Goal: Information Seeking & Learning: Learn about a topic

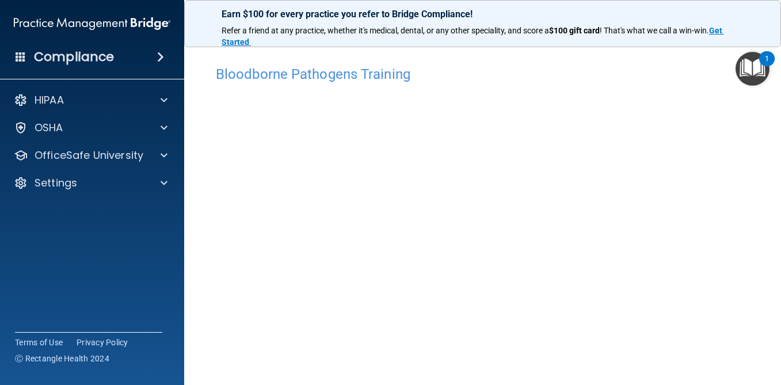
click at [93, 63] on h4 "Compliance" at bounding box center [74, 57] width 80 height 16
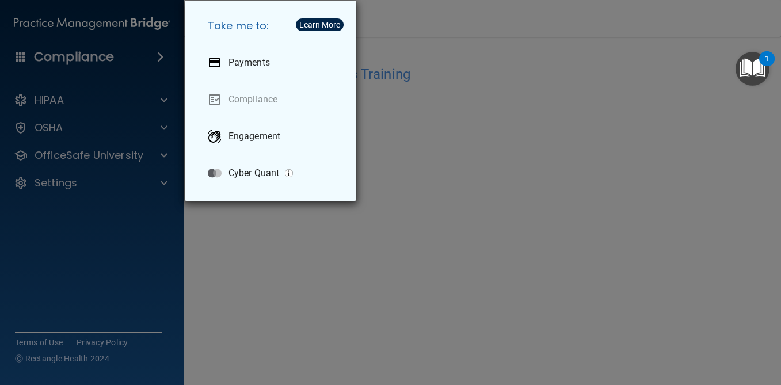
click at [93, 63] on div "Take me to: Payments Compliance Engagement Cyber Quant" at bounding box center [390, 192] width 781 height 385
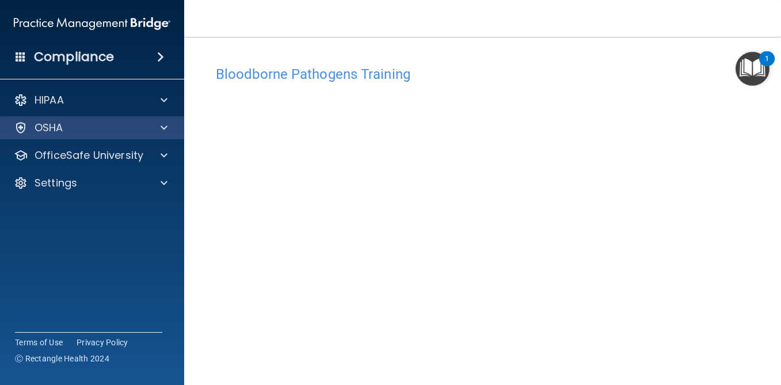
click at [72, 135] on div "OSHA" at bounding box center [92, 127] width 185 height 23
click at [170, 128] on div at bounding box center [162, 128] width 29 height 14
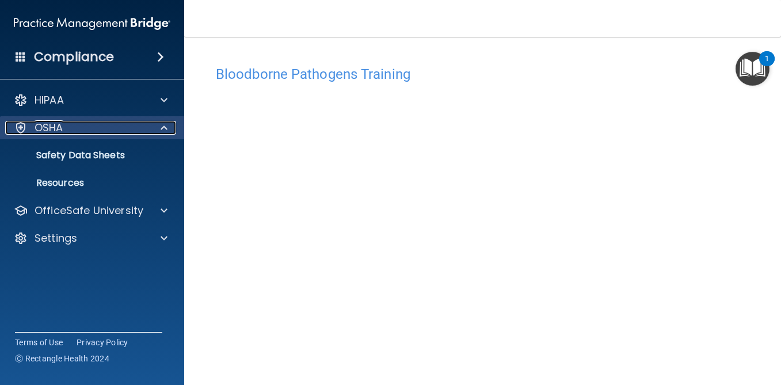
click at [170, 128] on div at bounding box center [162, 128] width 29 height 14
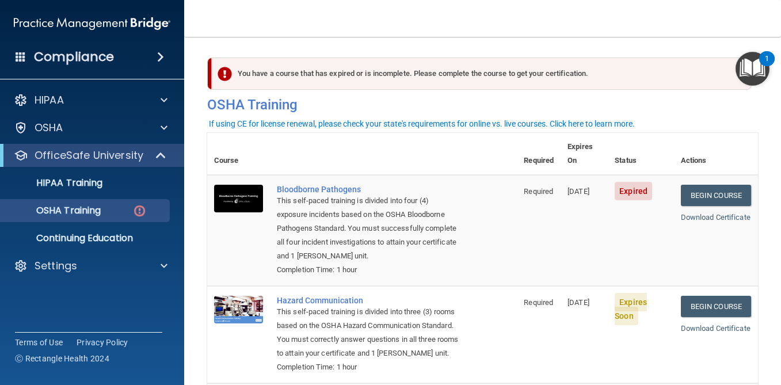
click at [76, 22] on img at bounding box center [92, 23] width 157 height 23
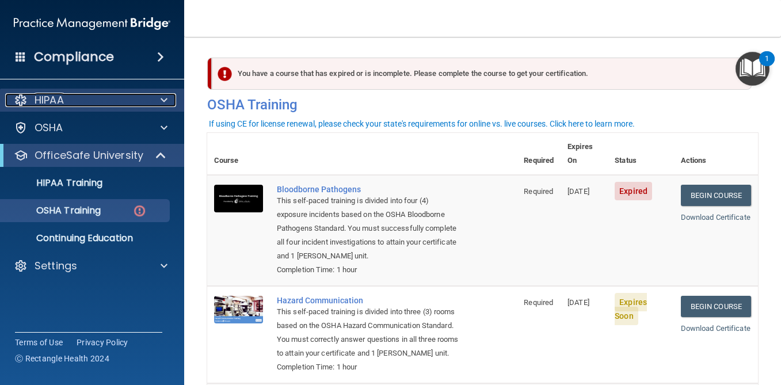
click at [63, 101] on p "HIPAA" at bounding box center [49, 100] width 29 height 14
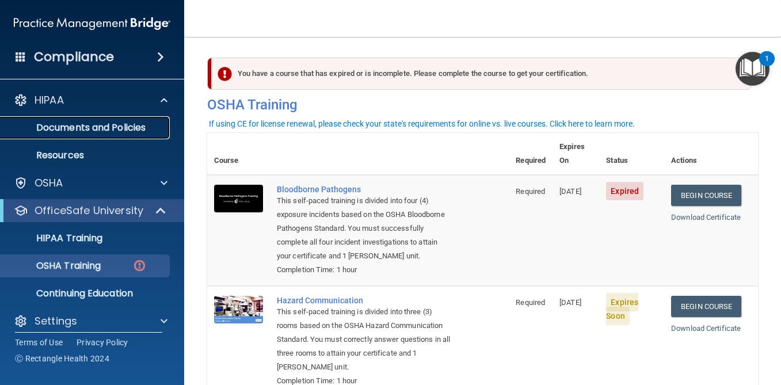
click at [74, 131] on p "Documents and Policies" at bounding box center [85, 128] width 157 height 12
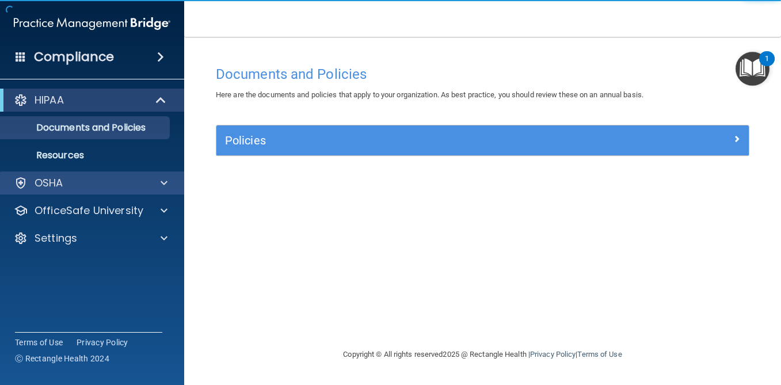
click at [81, 191] on div "OSHA" at bounding box center [92, 182] width 185 height 23
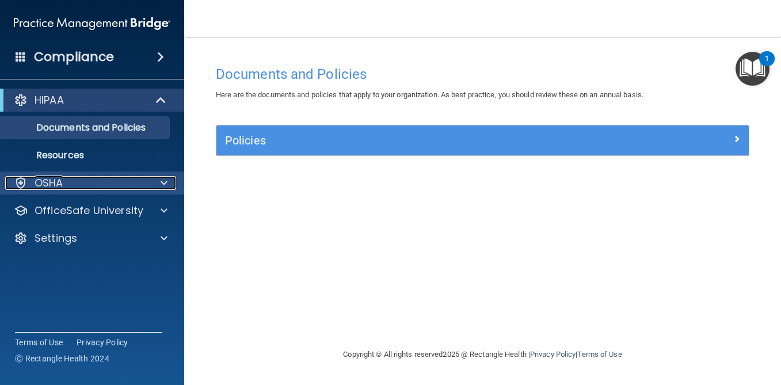
click at [151, 188] on div at bounding box center [162, 183] width 29 height 14
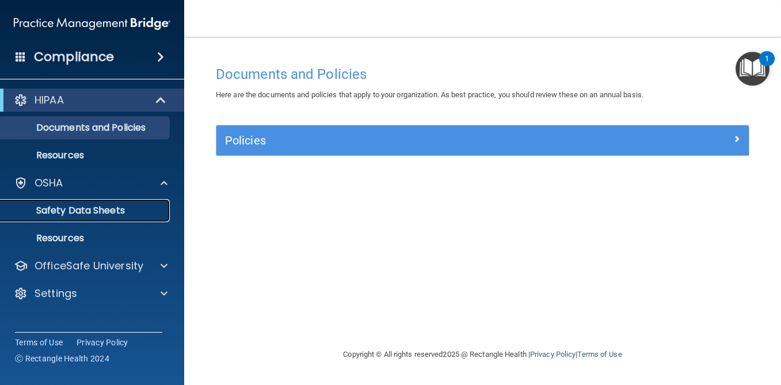
click at [130, 203] on link "Safety Data Sheets" at bounding box center [78, 210] width 181 height 23
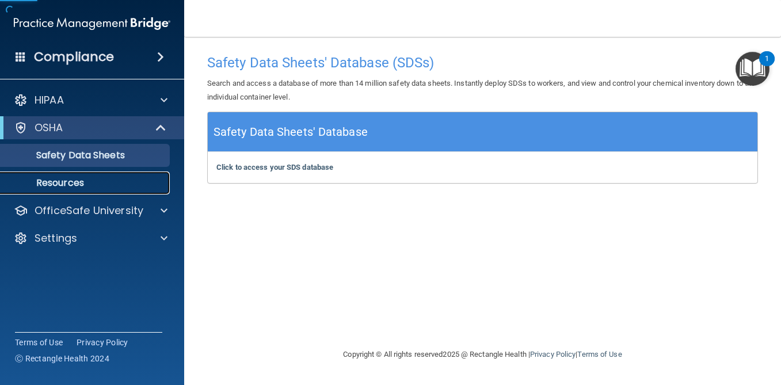
click at [97, 184] on p "Resources" at bounding box center [85, 183] width 157 height 12
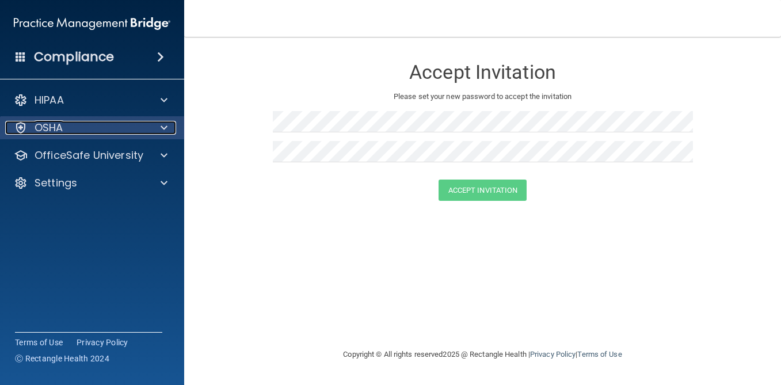
click at [60, 132] on p "OSHA" at bounding box center [49, 128] width 29 height 14
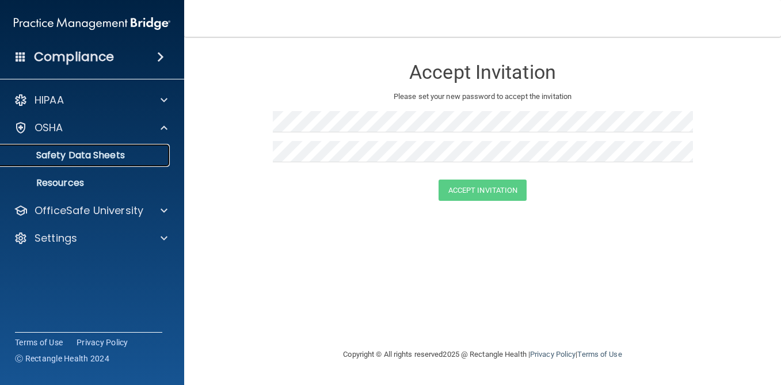
click at [69, 163] on link "Safety Data Sheets" at bounding box center [78, 155] width 181 height 23
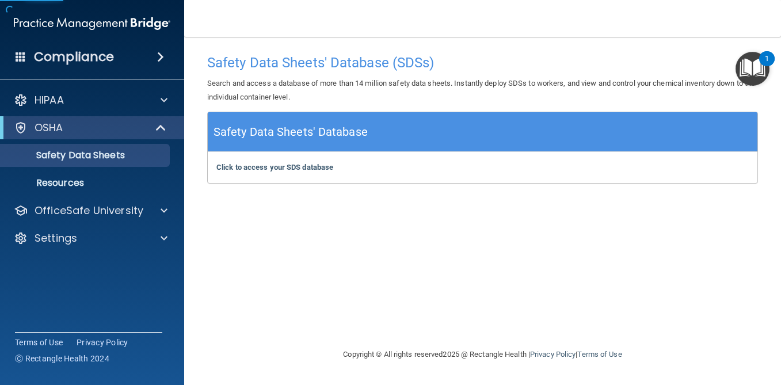
click at [41, 30] on img at bounding box center [92, 23] width 157 height 23
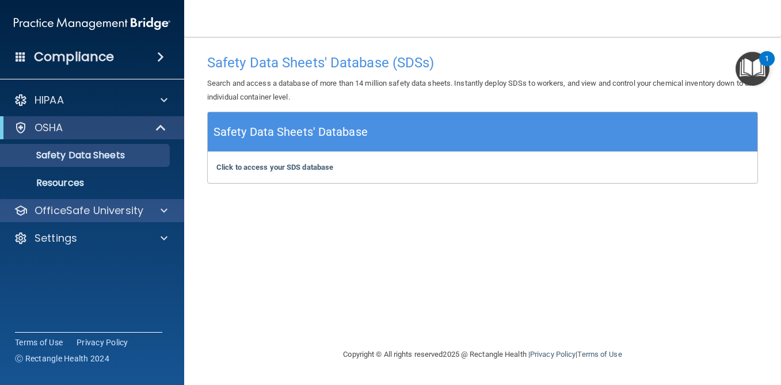
click at [111, 201] on div "OfficeSafe University" at bounding box center [92, 210] width 185 height 23
click at [159, 213] on div at bounding box center [162, 211] width 29 height 14
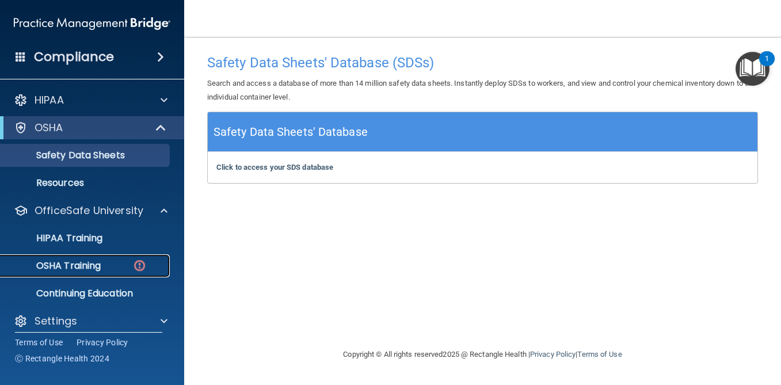
click at [109, 268] on div "OSHA Training" at bounding box center [85, 266] width 157 height 12
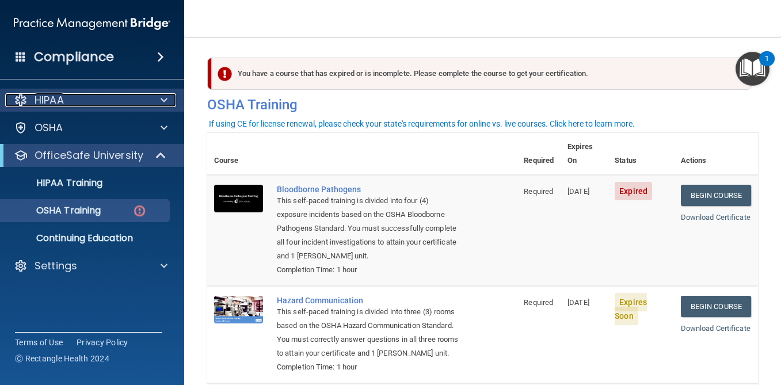
click at [118, 97] on div "HIPAA" at bounding box center [76, 100] width 143 height 14
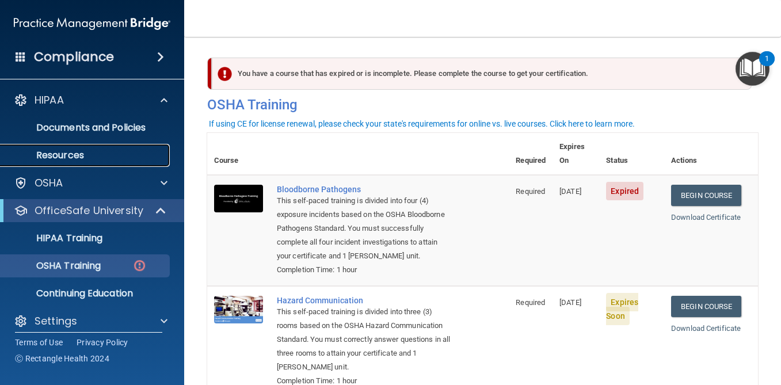
click at [89, 150] on p "Resources" at bounding box center [85, 156] width 157 height 12
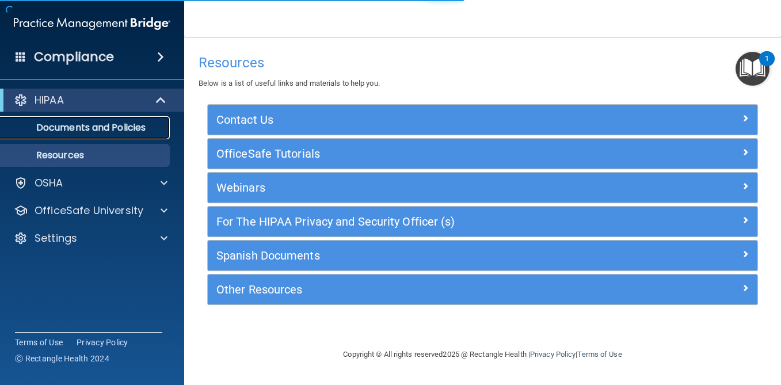
click at [91, 133] on p "Documents and Policies" at bounding box center [85, 128] width 157 height 12
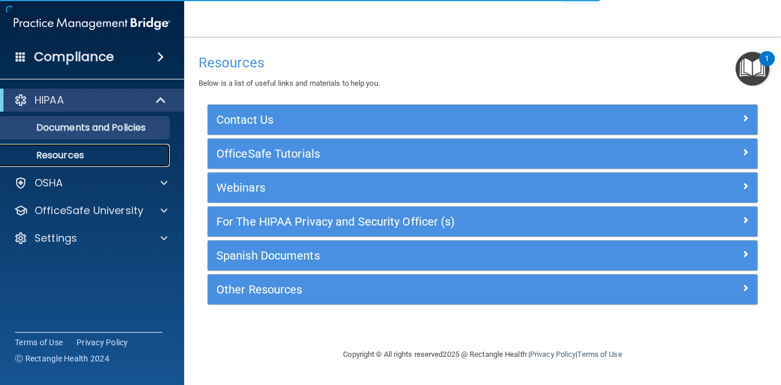
click at [108, 157] on p "Resources" at bounding box center [85, 156] width 157 height 12
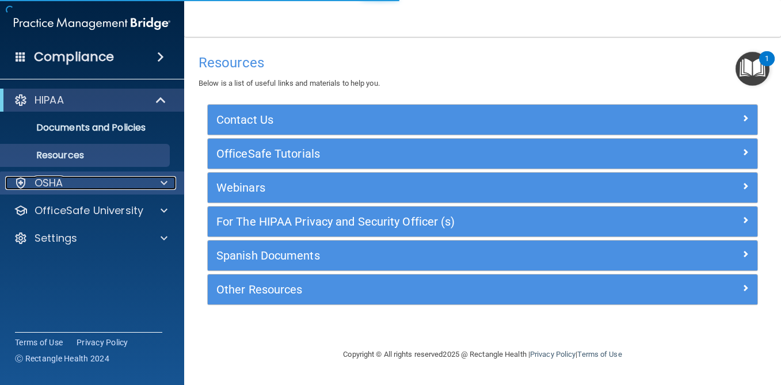
click at [82, 187] on div "OSHA" at bounding box center [76, 183] width 143 height 14
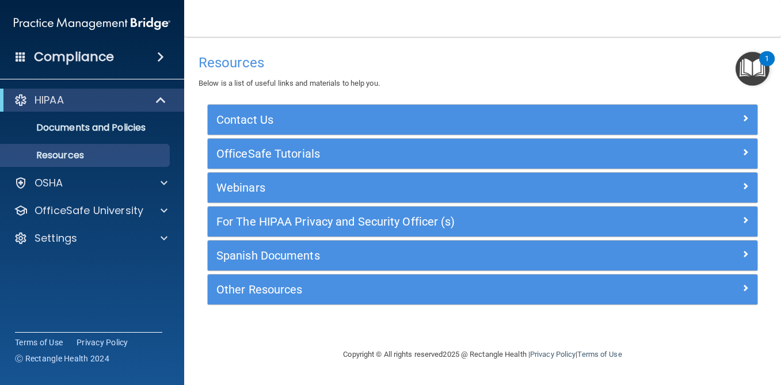
click at [57, 19] on img at bounding box center [92, 23] width 157 height 23
click at [65, 131] on p "Documents and Policies" at bounding box center [85, 128] width 157 height 12
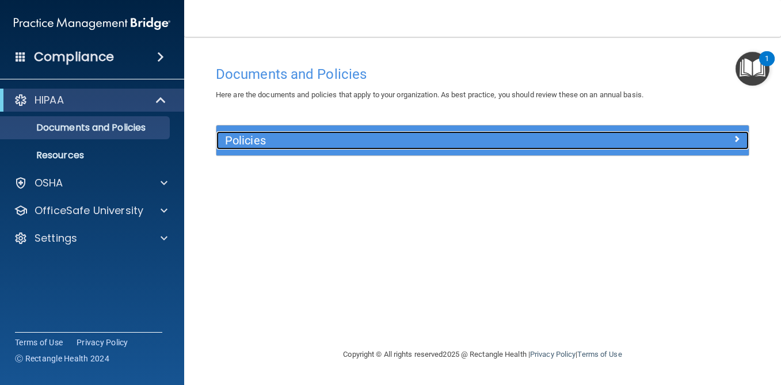
click at [261, 139] on h5 "Policies" at bounding box center [416, 140] width 382 height 13
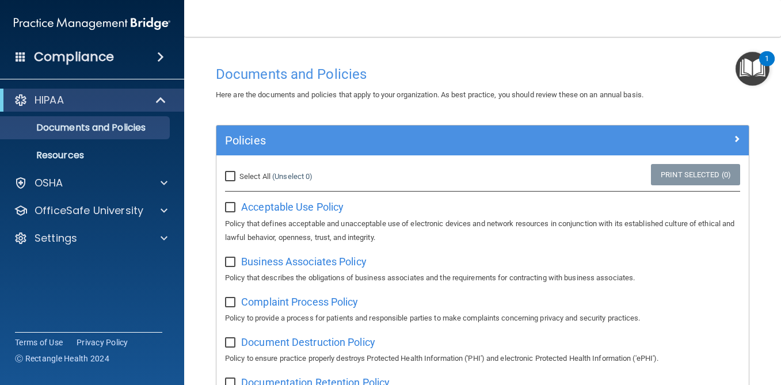
click at [249, 172] on span "Select All" at bounding box center [254, 176] width 31 height 9
click at [238, 172] on input "Select All (Unselect 0) Unselect All" at bounding box center [231, 176] width 13 height 9
checkbox input "true"
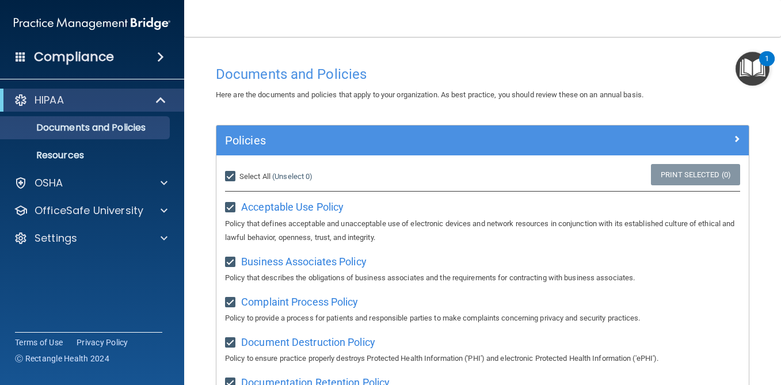
checkbox input "true"
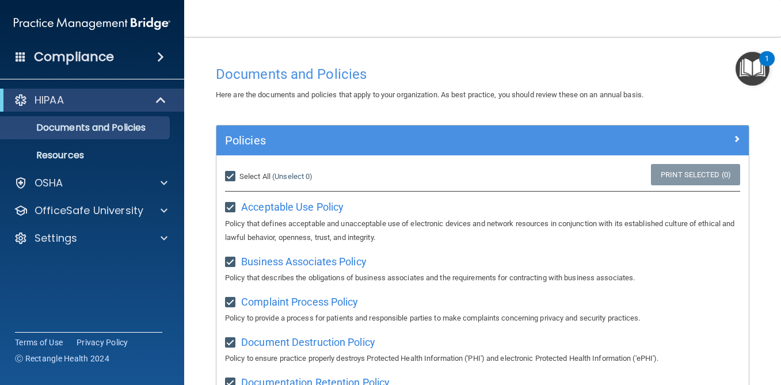
checkbox input "true"
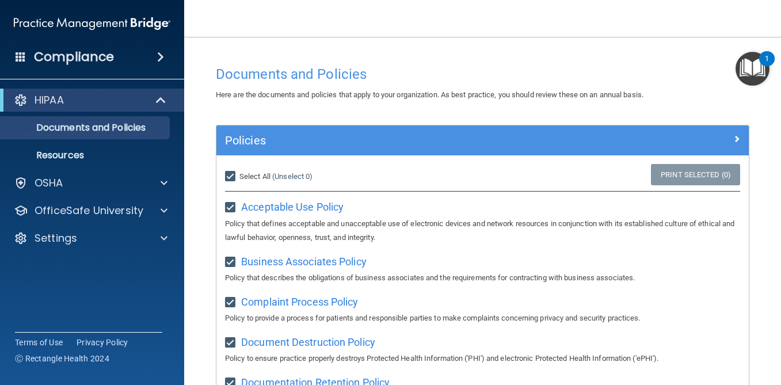
checkbox input "true"
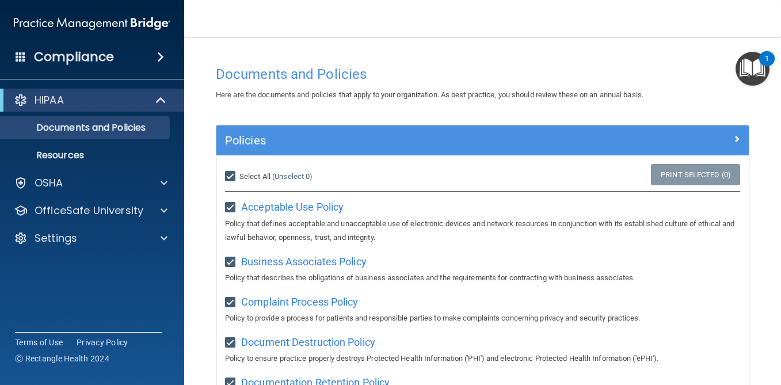
checkbox input "true"
click at [699, 175] on link "Print Selected (21)" at bounding box center [693, 174] width 93 height 21
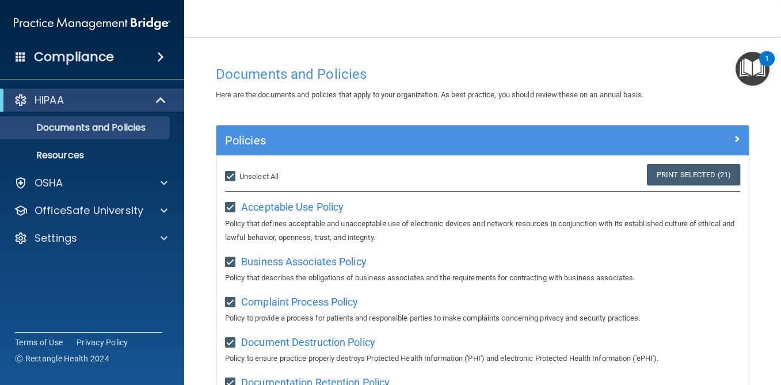
click at [669, 127] on div "Policies" at bounding box center [482, 140] width 532 height 30
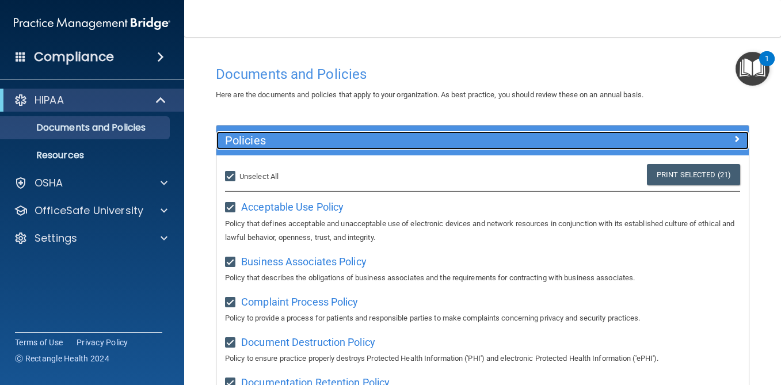
click at [669, 131] on div at bounding box center [682, 138] width 133 height 14
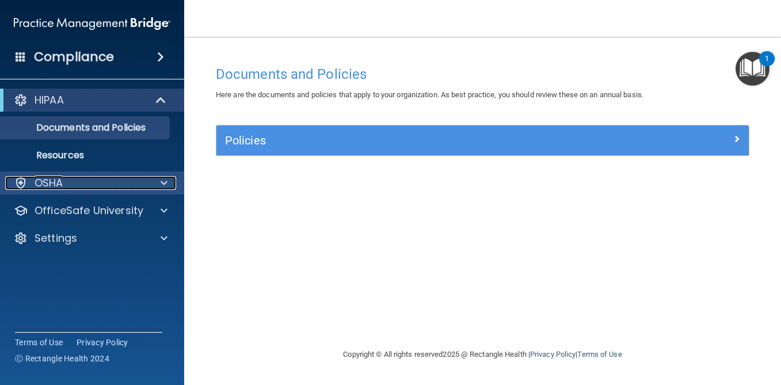
click at [76, 182] on div "OSHA" at bounding box center [76, 183] width 143 height 14
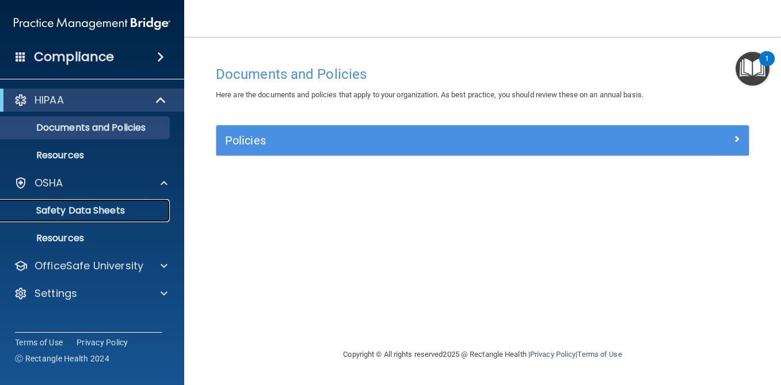
click at [82, 208] on p "Safety Data Sheets" at bounding box center [85, 211] width 157 height 12
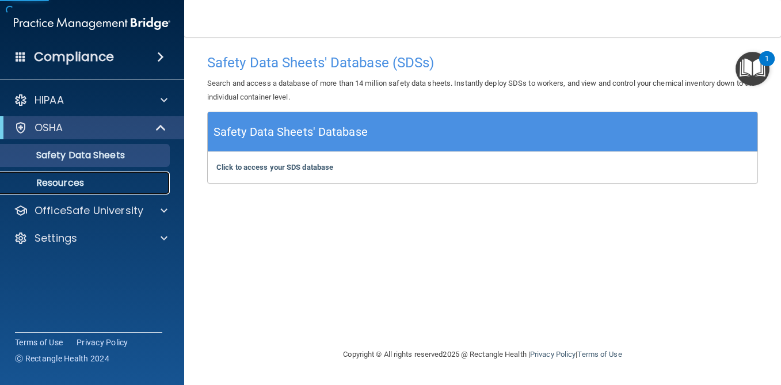
click at [80, 185] on p "Resources" at bounding box center [85, 183] width 157 height 12
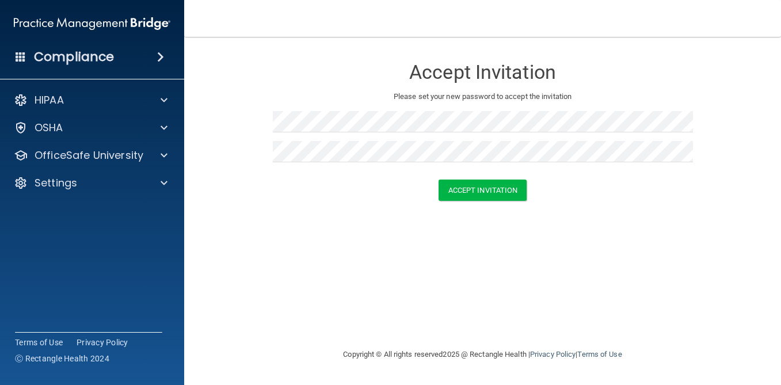
click at [604, 215] on div "Accept Invitation Please set your new password to accept the invitation Accept …" at bounding box center [482, 192] width 551 height 288
click at [487, 184] on button "Accept Invitation" at bounding box center [482, 190] width 89 height 21
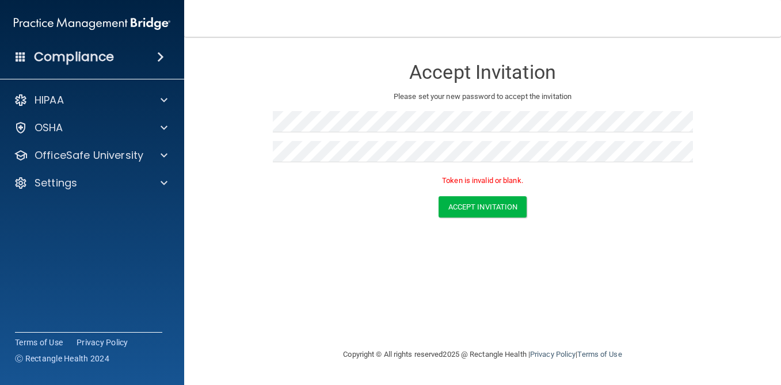
click at [517, 189] on div "Token is invalid or blank." at bounding box center [483, 183] width 420 height 25
click at [506, 201] on button "Accept Invitation" at bounding box center [482, 206] width 89 height 21
click at [489, 209] on button "Accept Invitation" at bounding box center [482, 206] width 89 height 21
click at [134, 33] on img at bounding box center [92, 23] width 157 height 23
click at [129, 22] on img at bounding box center [92, 23] width 157 height 23
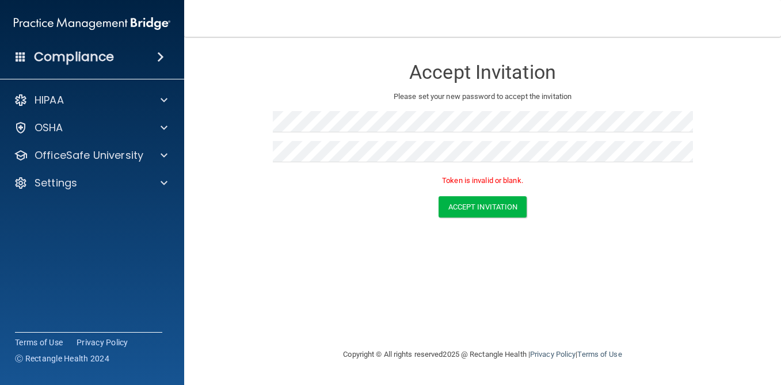
click at [67, 14] on img at bounding box center [92, 23] width 157 height 23
click at [94, 27] on img at bounding box center [92, 23] width 157 height 23
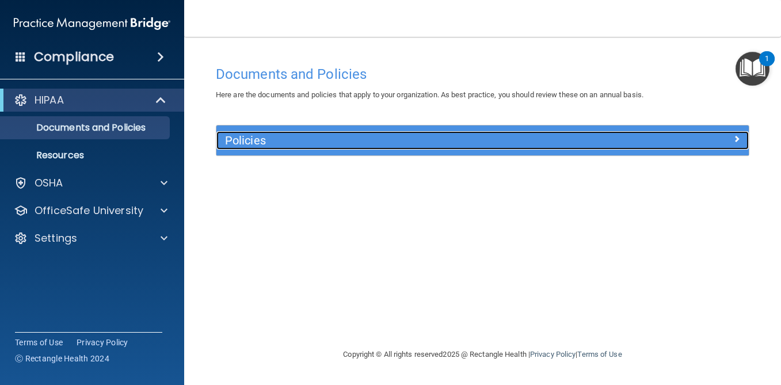
click at [272, 142] on h5 "Policies" at bounding box center [416, 140] width 382 height 13
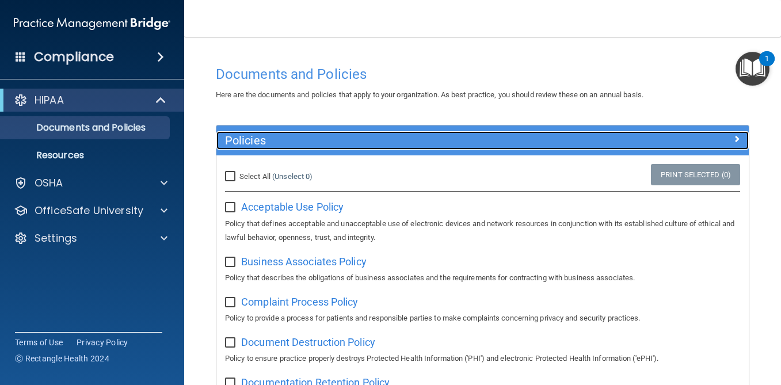
click at [734, 136] on span at bounding box center [736, 139] width 7 height 14
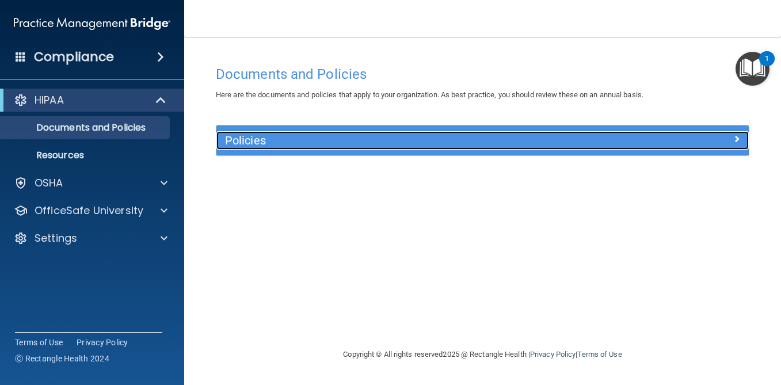
click at [734, 136] on span at bounding box center [736, 139] width 7 height 14
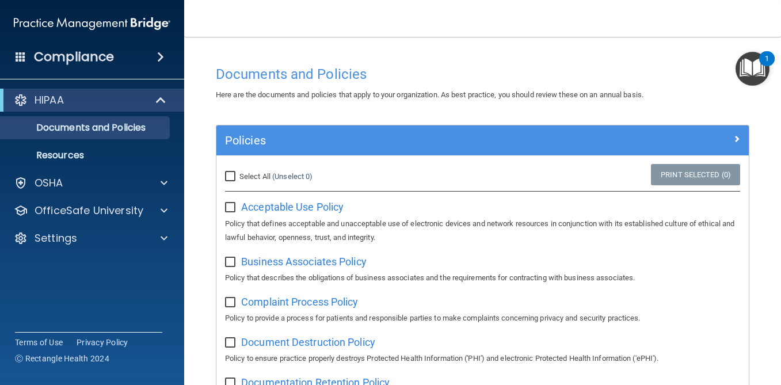
click at [232, 176] on input "Select All (Unselect 0) Unselect All" at bounding box center [231, 176] width 13 height 9
checkbox input "true"
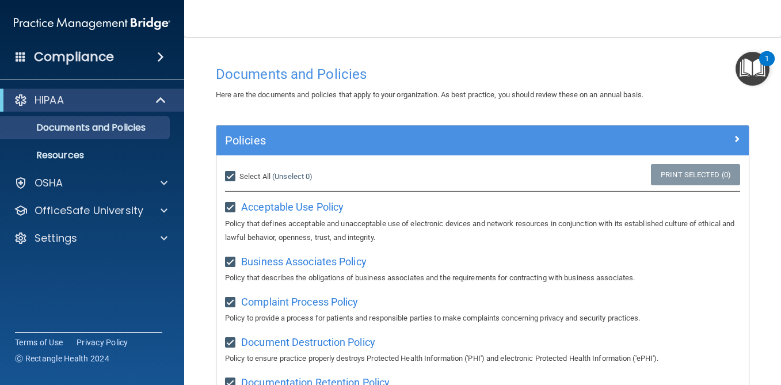
checkbox input "true"
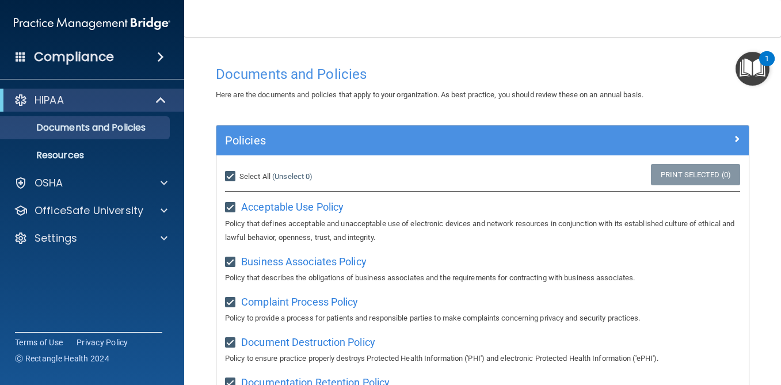
checkbox input "true"
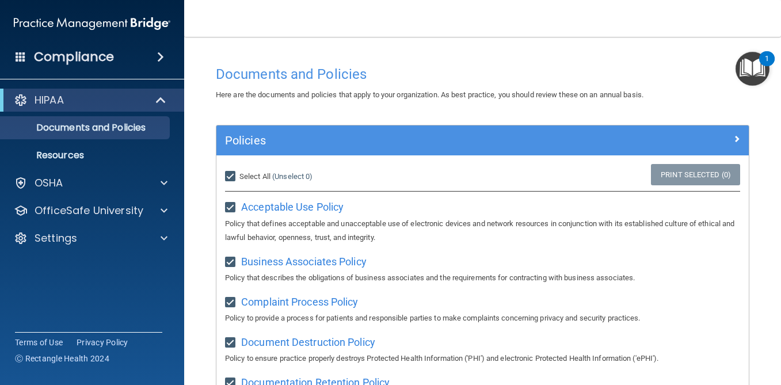
checkbox input "true"
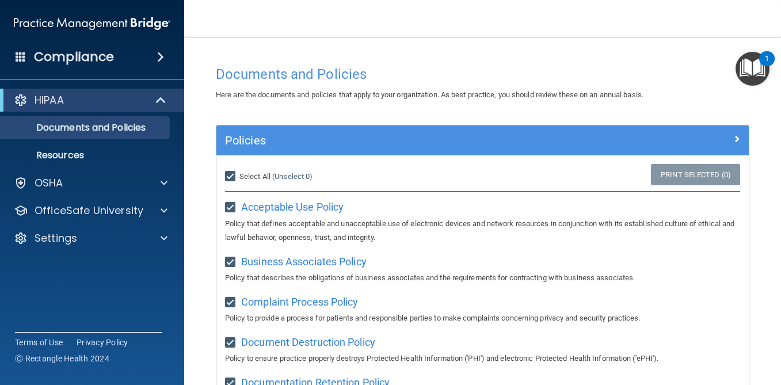
checkbox input "true"
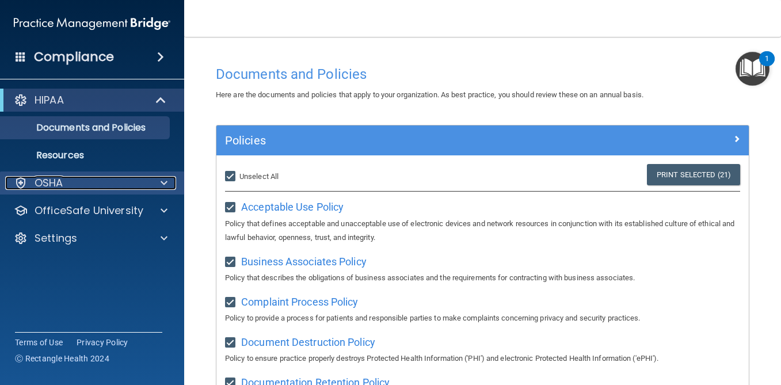
click at [83, 185] on div "OSHA" at bounding box center [76, 183] width 143 height 14
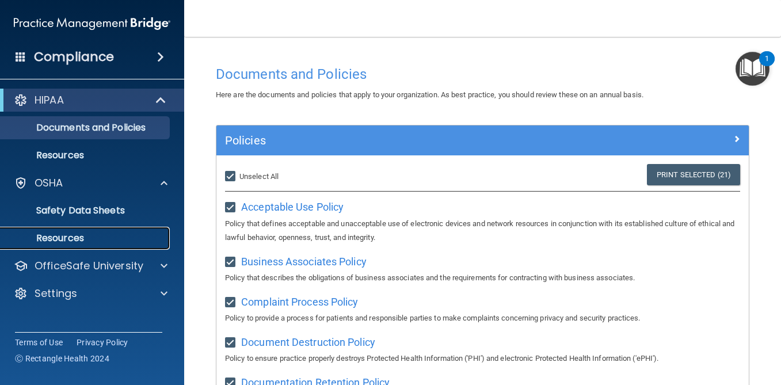
click at [86, 236] on p "Resources" at bounding box center [85, 238] width 157 height 12
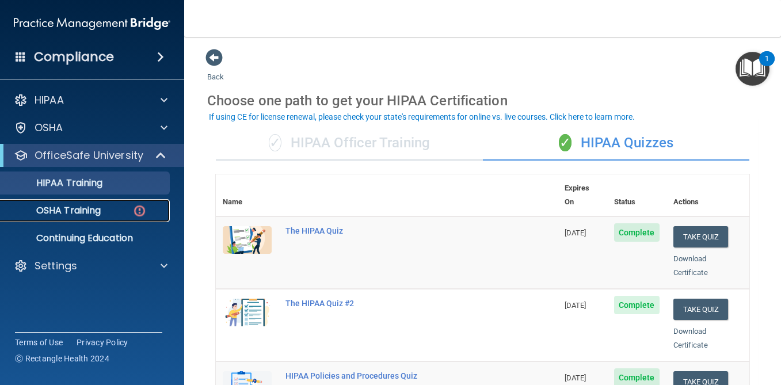
click at [103, 212] on div "OSHA Training" at bounding box center [85, 211] width 157 height 12
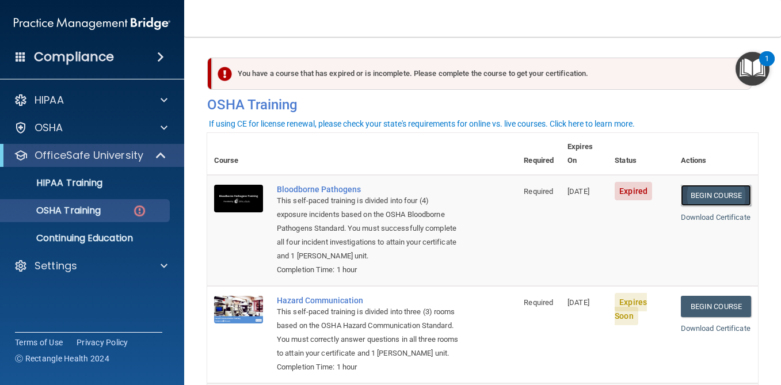
click at [719, 185] on link "Begin Course" at bounding box center [716, 195] width 70 height 21
click at [96, 184] on p "HIPAA Training" at bounding box center [54, 183] width 95 height 12
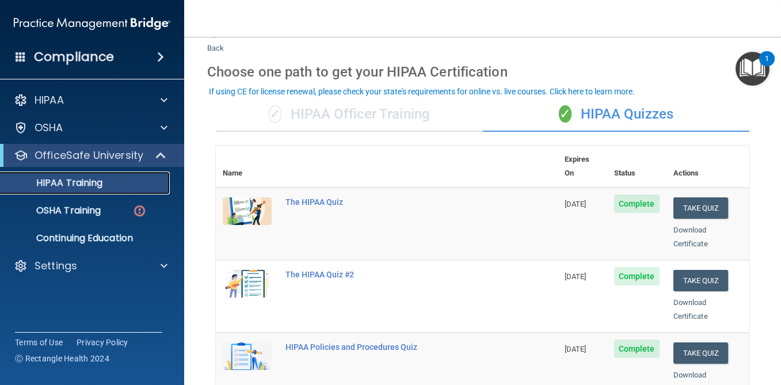
scroll to position [25, 0]
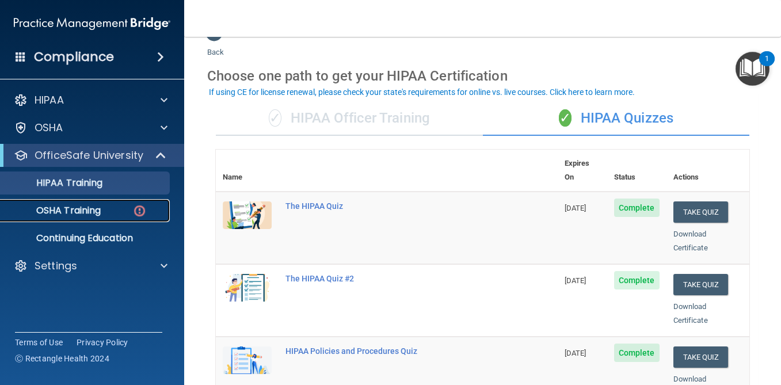
click at [90, 211] on p "OSHA Training" at bounding box center [53, 211] width 93 height 12
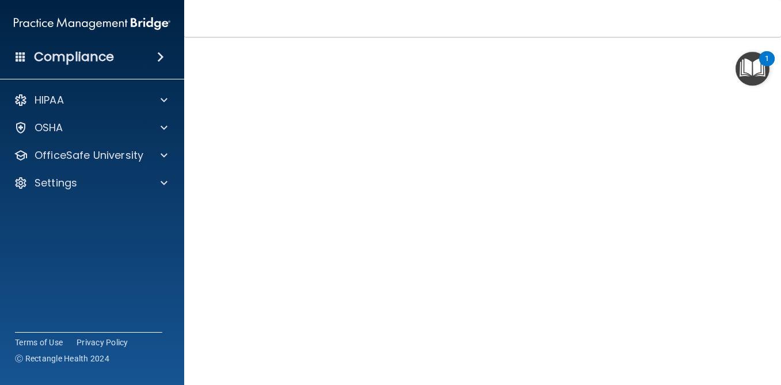
scroll to position [22, 0]
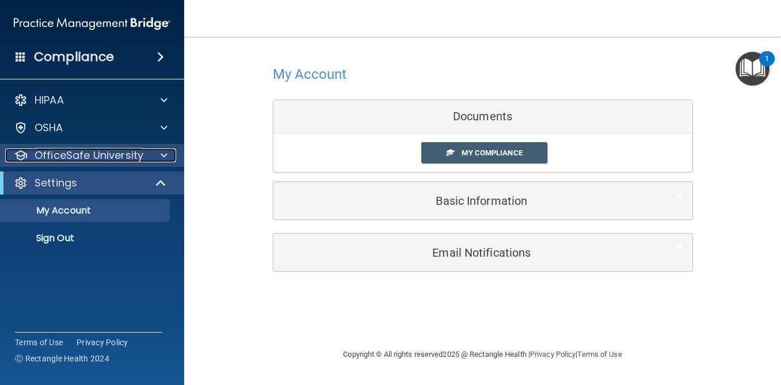
click at [77, 162] on p "OfficeSafe University" at bounding box center [89, 155] width 109 height 14
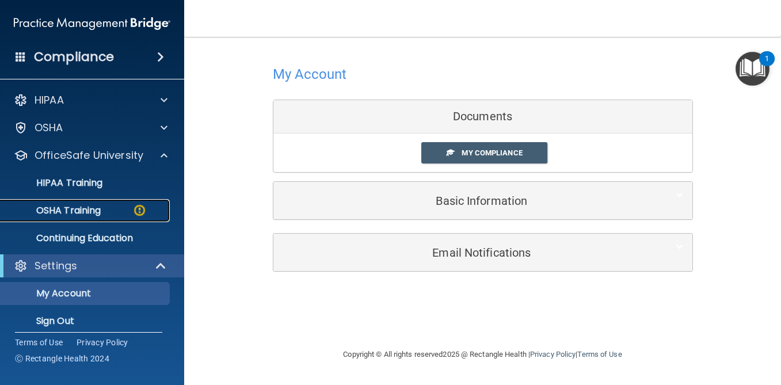
click at [83, 205] on p "OSHA Training" at bounding box center [53, 211] width 93 height 12
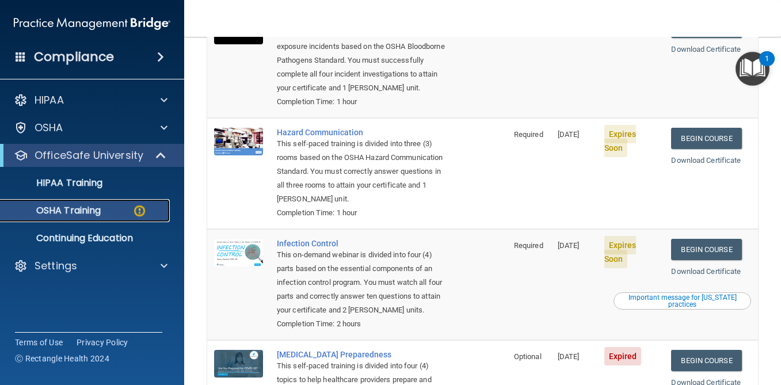
scroll to position [64, 0]
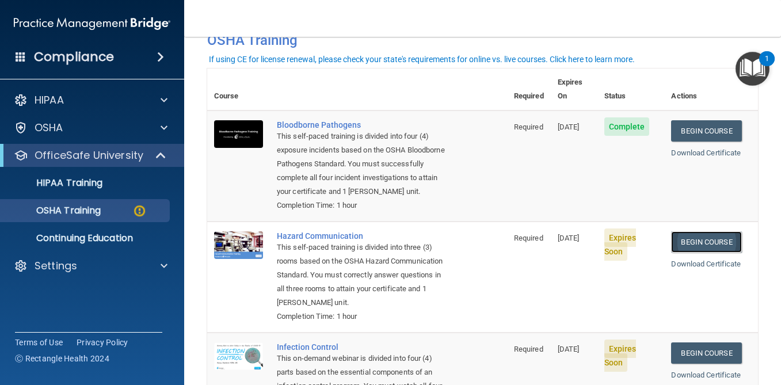
click at [700, 241] on link "Begin Course" at bounding box center [706, 241] width 70 height 21
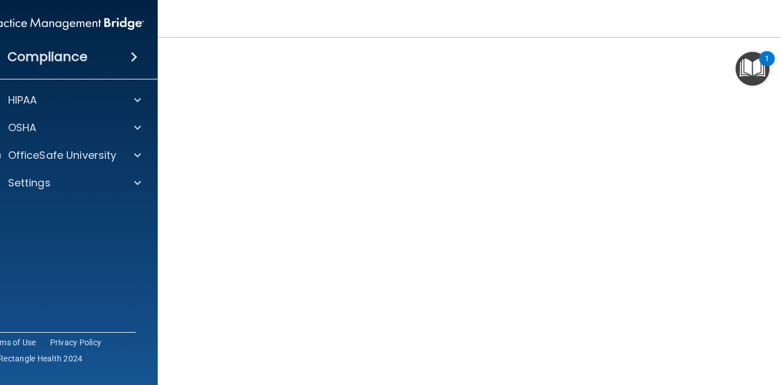
scroll to position [48, 0]
click at [81, 132] on div "OSHA" at bounding box center [50, 128] width 143 height 14
click at [83, 305] on div "Compliance HIPAA Documents and Policies Report an Incident Business Associates …" at bounding box center [66, 192] width 184 height 385
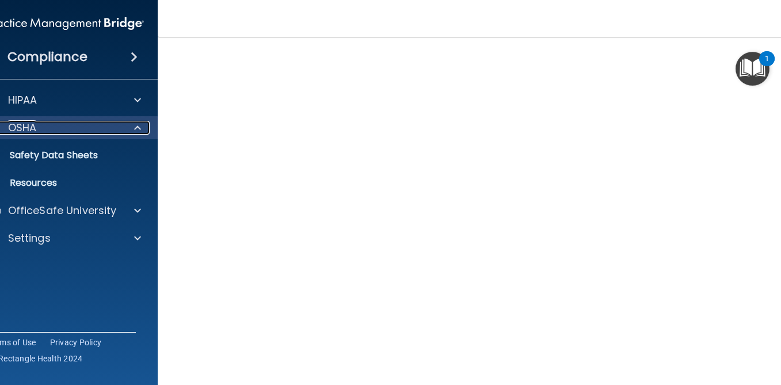
click at [54, 128] on div "OSHA" at bounding box center [50, 128] width 143 height 14
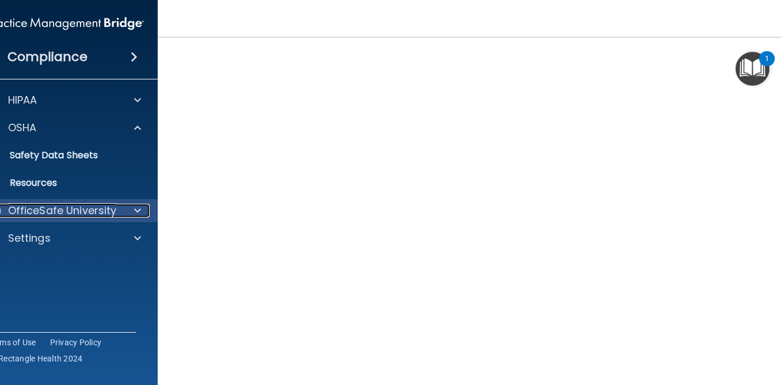
click at [73, 207] on p "OfficeSafe University" at bounding box center [62, 211] width 109 height 14
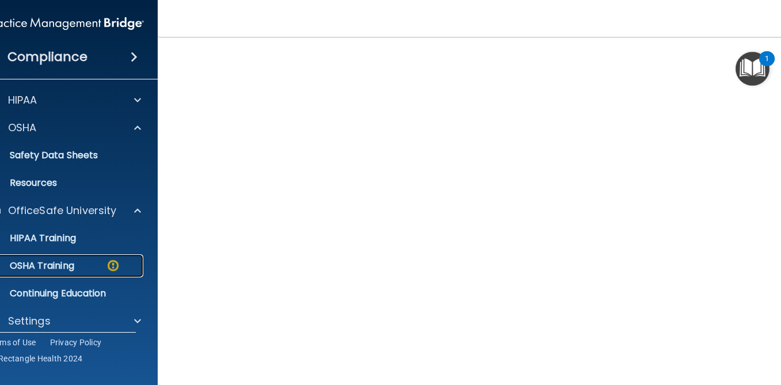
click at [71, 266] on p "OSHA Training" at bounding box center [27, 266] width 93 height 12
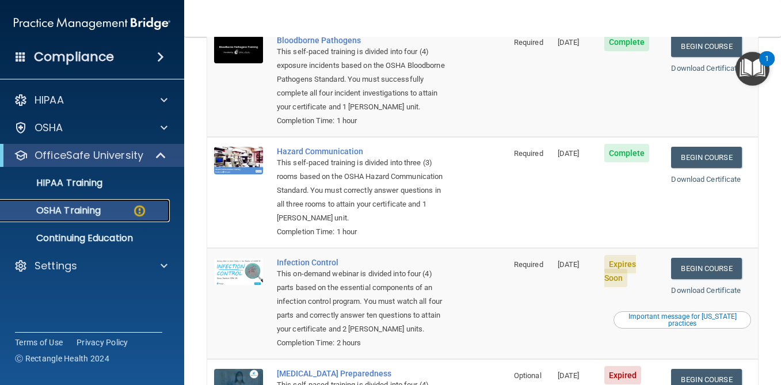
scroll to position [203, 0]
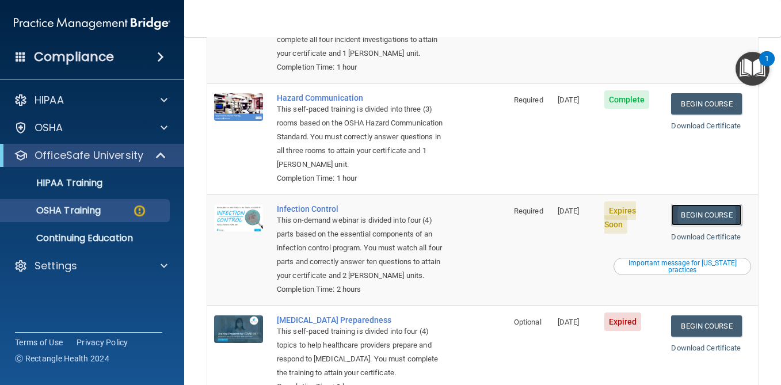
click at [716, 212] on link "Begin Course" at bounding box center [706, 214] width 70 height 21
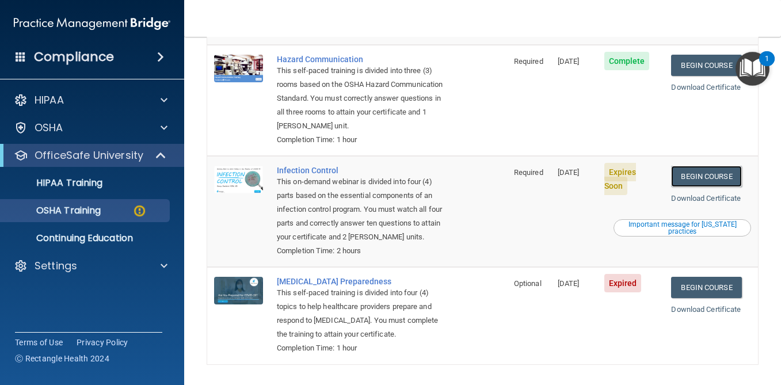
scroll to position [250, 0]
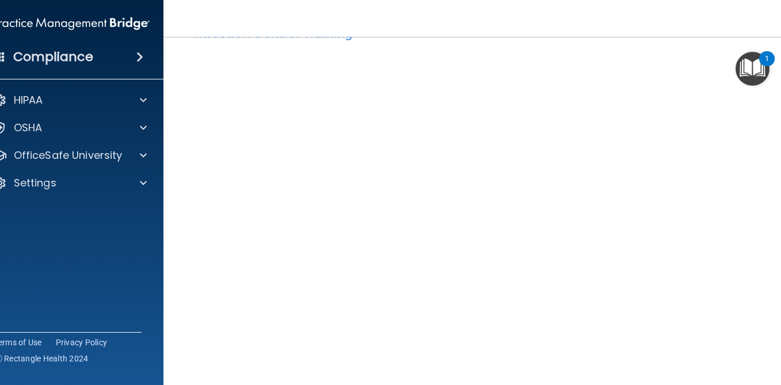
scroll to position [64, 0]
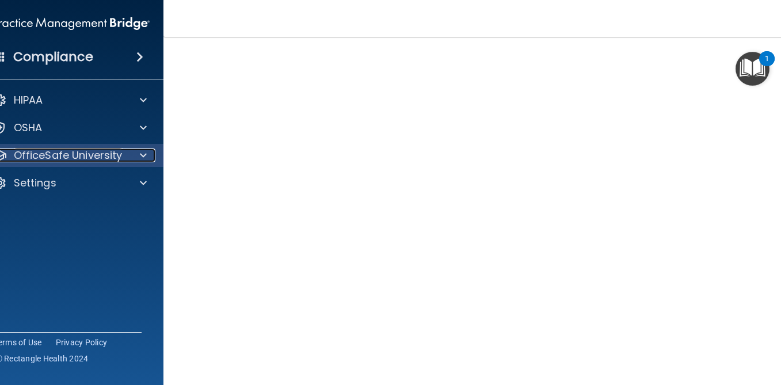
click at [66, 151] on p "OfficeSafe University" at bounding box center [68, 155] width 109 height 14
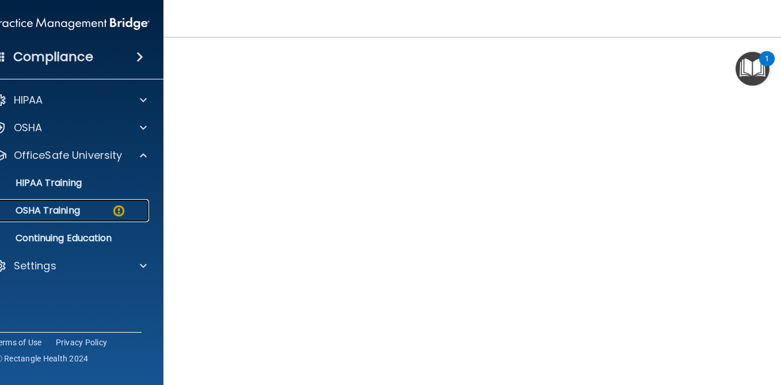
click at [69, 214] on p "OSHA Training" at bounding box center [33, 211] width 93 height 12
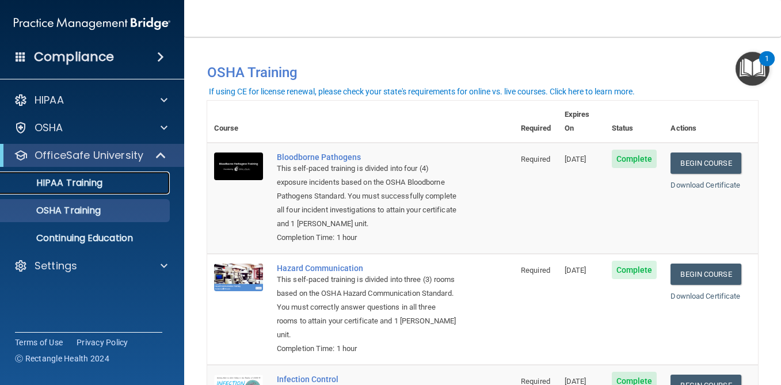
click at [74, 194] on link "HIPAA Training" at bounding box center [78, 182] width 181 height 23
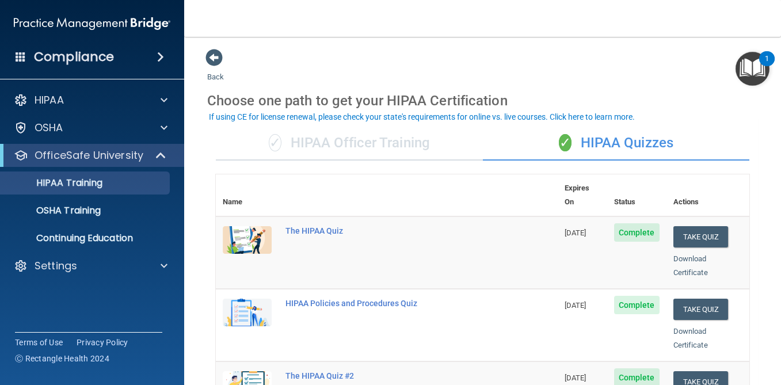
click at [364, 151] on div "✓ HIPAA Officer Training" at bounding box center [349, 143] width 267 height 35
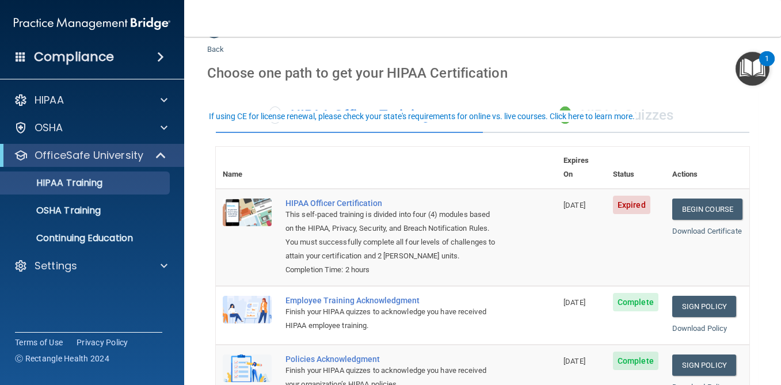
scroll to position [1, 0]
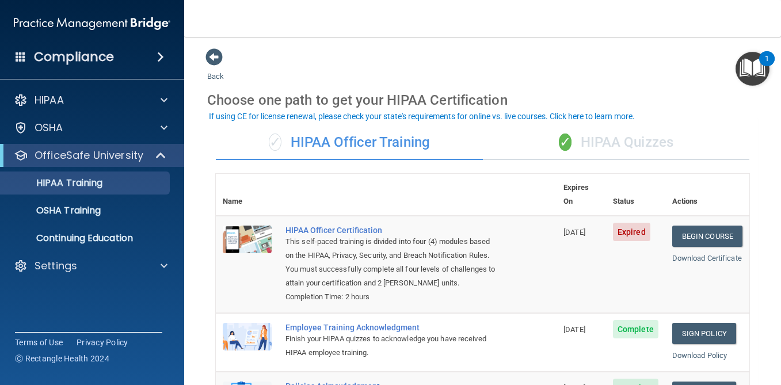
click at [581, 135] on div "✓ HIPAA Quizzes" at bounding box center [616, 142] width 267 height 35
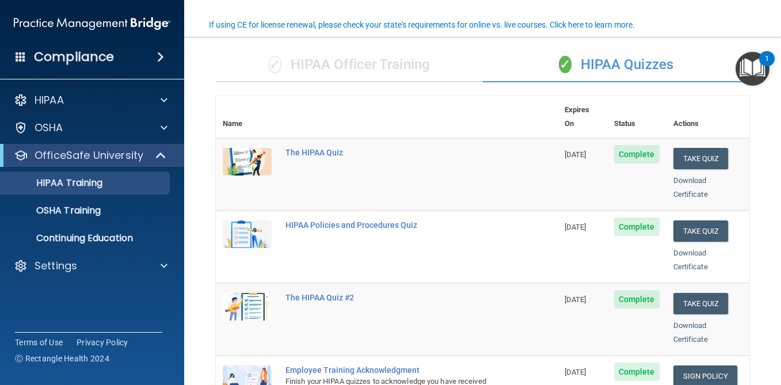
scroll to position [169, 0]
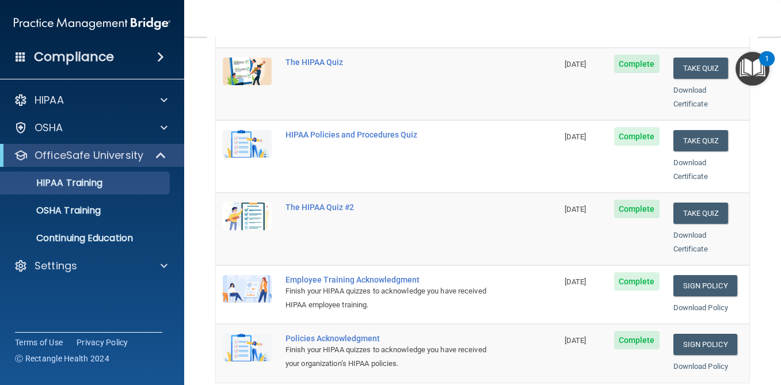
click at [86, 68] on div "Compliance" at bounding box center [92, 56] width 184 height 25
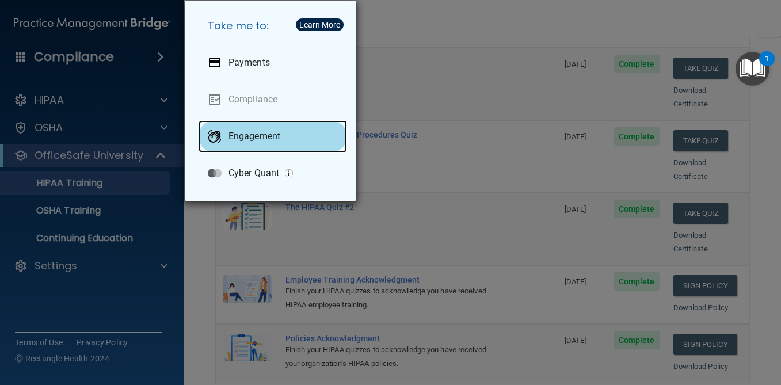
click at [266, 136] on p "Engagement" at bounding box center [254, 137] width 52 height 12
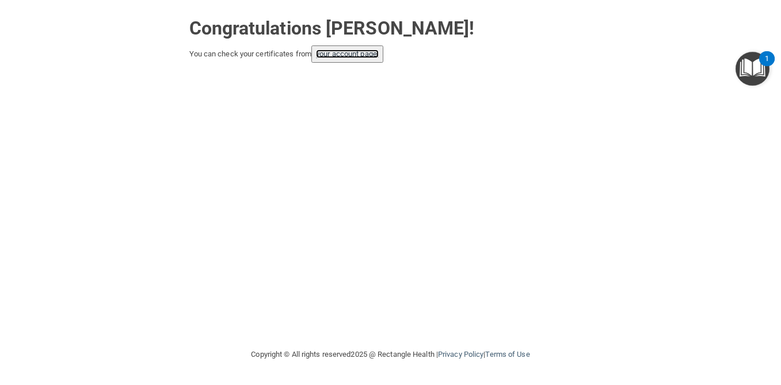
click at [355, 52] on link "your account page!" at bounding box center [347, 53] width 63 height 9
